Goal: Check status

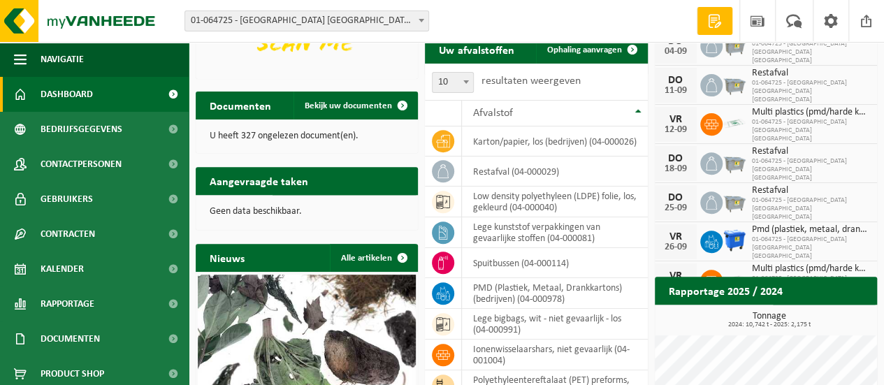
scroll to position [154, 0]
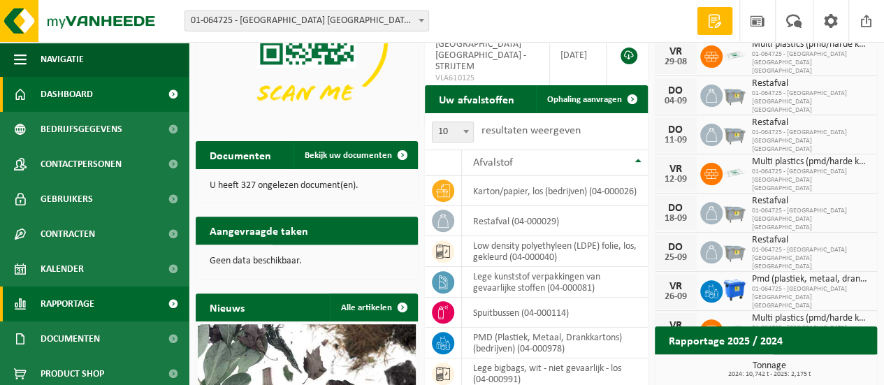
click at [56, 303] on span "Rapportage" at bounding box center [68, 304] width 54 height 35
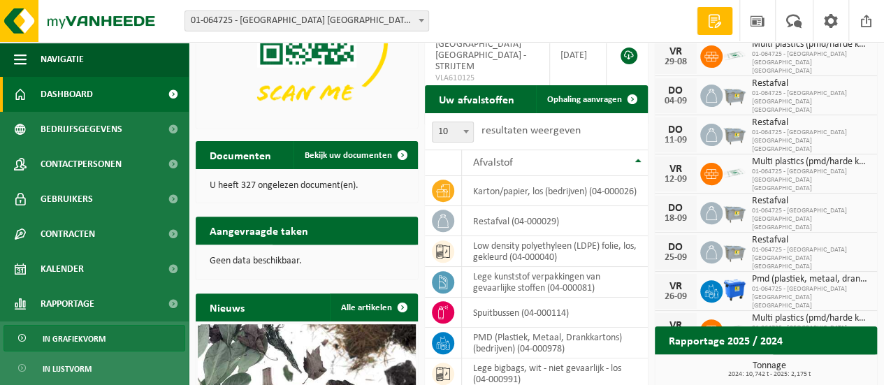
scroll to position [70, 0]
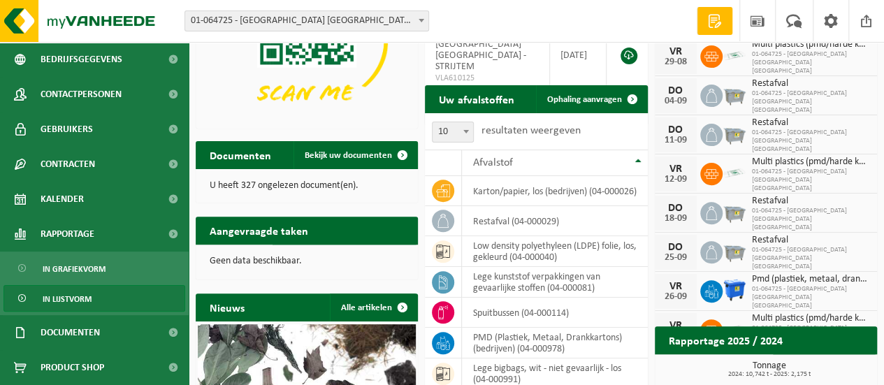
click at [81, 304] on span "In lijstvorm" at bounding box center [67, 299] width 49 height 27
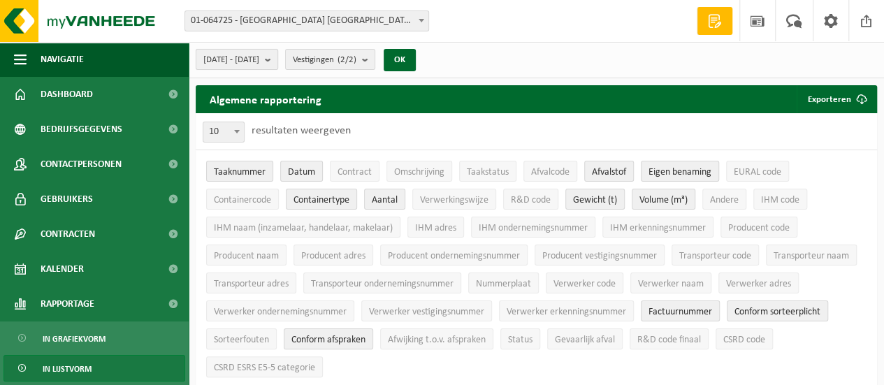
click at [277, 62] on b "submit" at bounding box center [271, 60] width 13 height 20
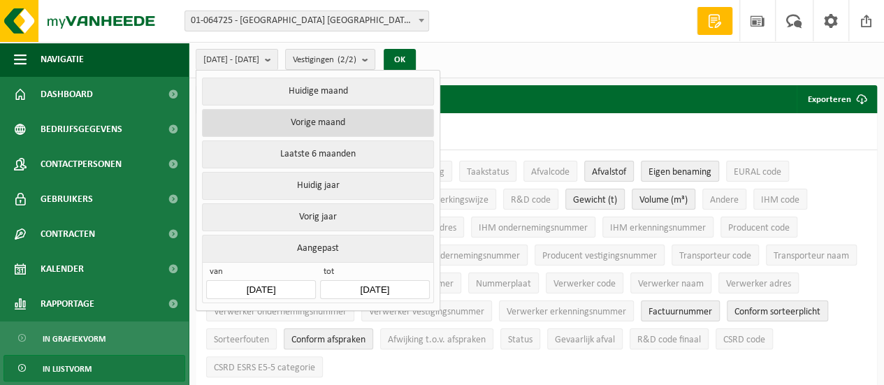
click at [336, 120] on button "Vorige maand" at bounding box center [317, 123] width 231 height 28
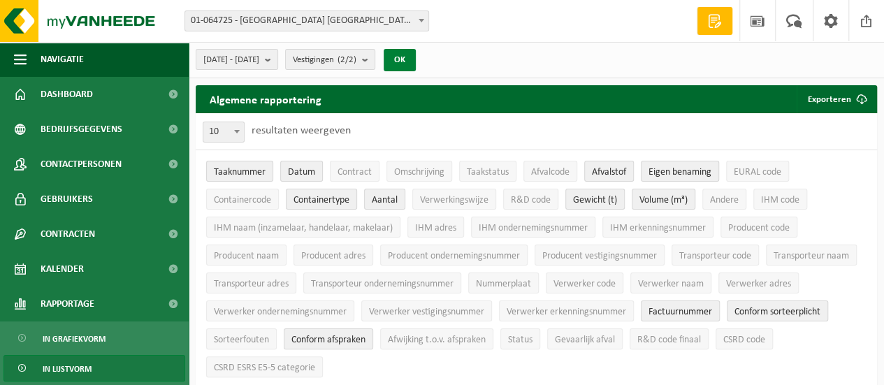
click at [416, 56] on button "OK" at bounding box center [400, 60] width 32 height 22
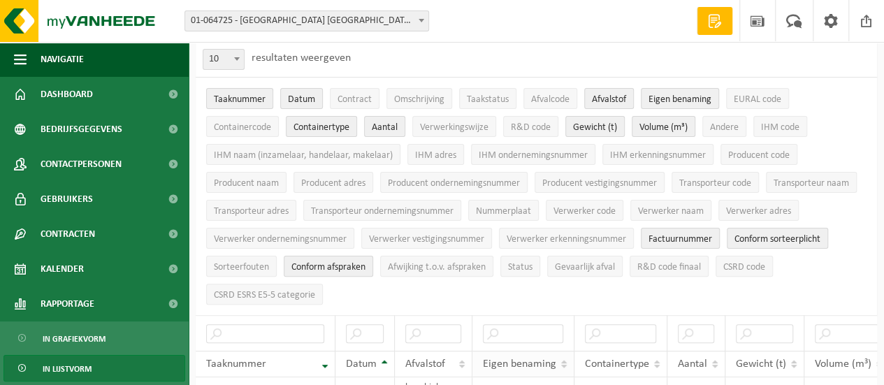
scroll to position [280, 0]
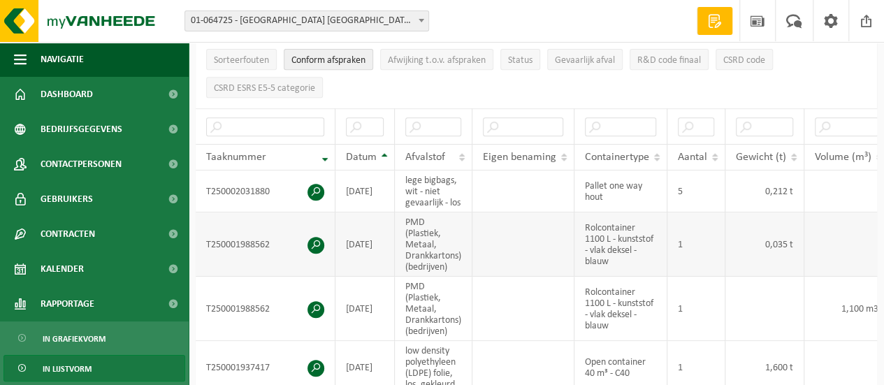
click at [745, 250] on td "0,035 t" at bounding box center [765, 244] width 79 height 64
click at [758, 322] on td at bounding box center [765, 309] width 79 height 64
